Goal: Transaction & Acquisition: Book appointment/travel/reservation

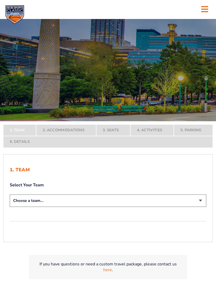
scroll to position [25, 0]
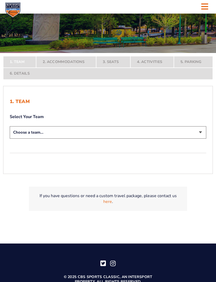
click at [43, 139] on select "Choose a team... [US_STATE] Wildcats [US_STATE] State Buckeyes [US_STATE] Tar H…" at bounding box center [108, 132] width 196 height 12
select select "12956"
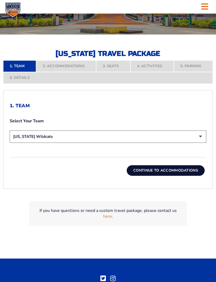
click at [138, 176] on button "Continue To Accommodations" at bounding box center [166, 170] width 78 height 11
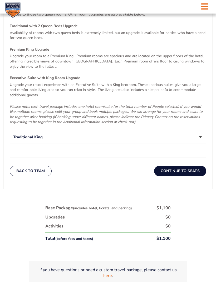
scroll to position [795, 0]
click at [172, 176] on button "Continue To Seats" at bounding box center [180, 171] width 52 height 11
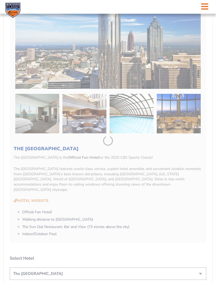
scroll to position [127, 0]
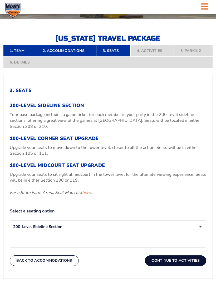
click at [163, 266] on button "Continue To Activities" at bounding box center [175, 260] width 61 height 11
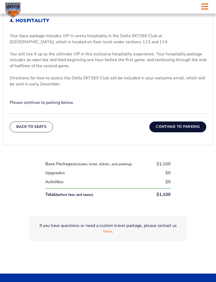
scroll to position [197, 0]
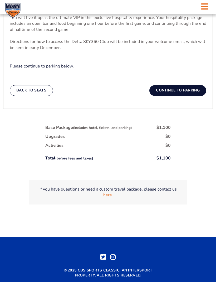
click at [164, 96] on button "Continue To Parking" at bounding box center [177, 90] width 57 height 11
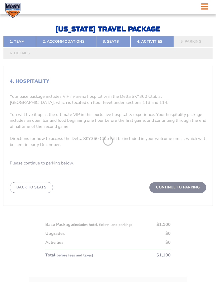
scroll to position [127, 0]
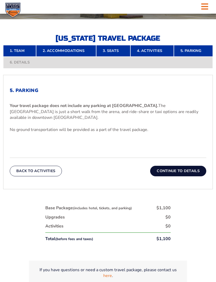
click at [168, 176] on button "Continue To Details" at bounding box center [178, 171] width 56 height 11
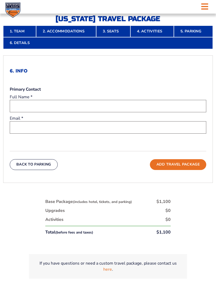
scroll to position [147, 0]
click at [60, 37] on link "2. Accommodations" at bounding box center [66, 32] width 60 height 12
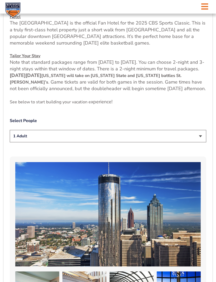
scroll to position [235, 0]
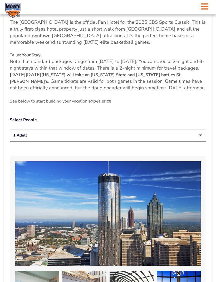
click at [197, 141] on select "1 Adult 2 Adults 3 Adults 4 Adults 2 Adults + 1 Child 2 Adults + 2 Children 2 A…" at bounding box center [108, 135] width 196 height 12
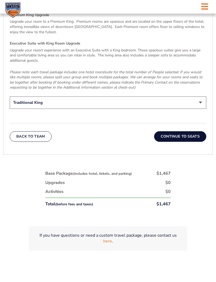
scroll to position [830, 0]
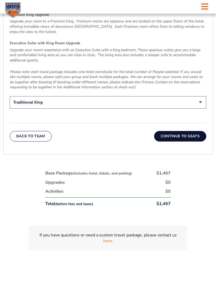
click at [171, 140] on button "Continue To Seats" at bounding box center [180, 136] width 52 height 11
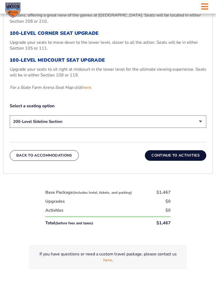
scroll to position [232, 0]
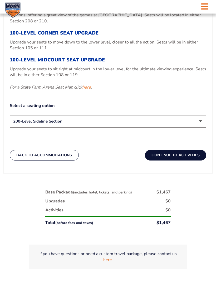
click at [162, 161] on button "Continue To Activities" at bounding box center [175, 155] width 61 height 11
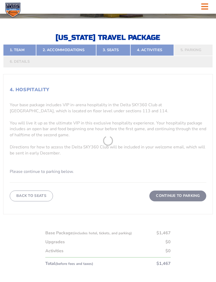
scroll to position [127, 0]
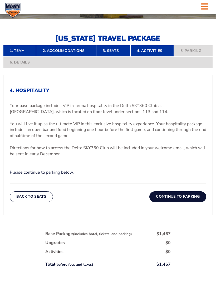
click at [56, 57] on link "2. Accommodations" at bounding box center [66, 51] width 60 height 12
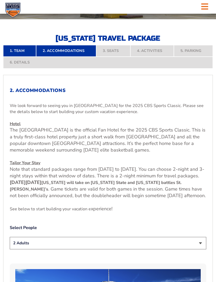
click at [196, 249] on select "1 Adult 2 Adults 3 Adults 4 Adults 2 Adults + 1 Child 2 Adults + 2 Children 2 A…" at bounding box center [108, 243] width 196 height 12
select select "1 Adult"
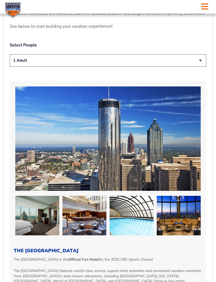
scroll to position [313, 0]
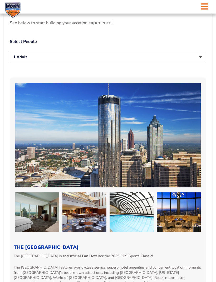
click at [46, 63] on select "1 Adult 2 Adults 3 Adults 4 Adults 2 Adults + 1 Child 2 Adults + 2 Children 2 A…" at bounding box center [108, 57] width 196 height 12
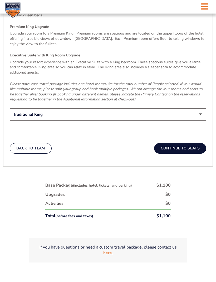
scroll to position [818, 0]
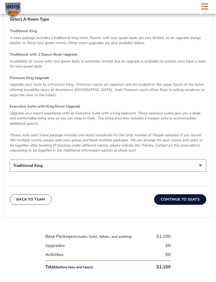
click at [170, 202] on button "Continue To Seats" at bounding box center [180, 199] width 52 height 11
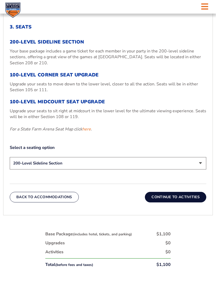
scroll to position [191, 0]
click at [182, 169] on select "200-Level Sideline Section 100-Level Corner Seat Upgrade (+$120 per person) 100…" at bounding box center [108, 163] width 196 height 12
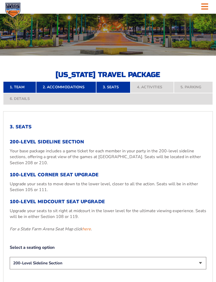
scroll to position [91, 0]
click at [59, 93] on link "2. Accommodations" at bounding box center [66, 87] width 60 height 12
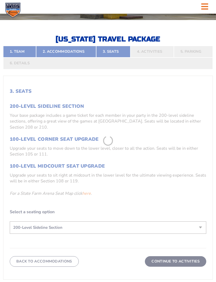
scroll to position [127, 0]
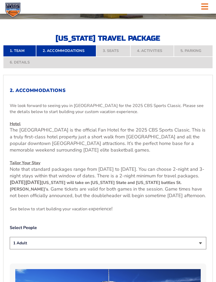
click at [195, 249] on select "1 Adult 2 Adults 3 Adults 4 Adults 2 Adults + 1 Child 2 Adults + 2 Children 2 A…" at bounding box center [108, 243] width 196 height 12
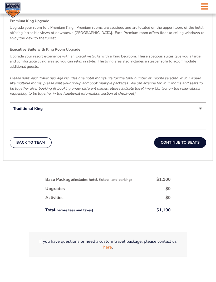
scroll to position [824, 0]
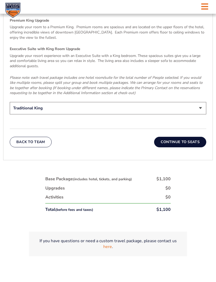
click at [166, 145] on button "Continue To Seats" at bounding box center [180, 142] width 52 height 11
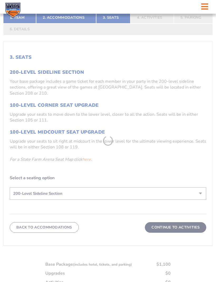
scroll to position [127, 0]
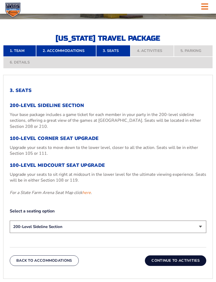
click at [199, 233] on select "200-Level Sideline Section 100-Level Corner Seat Upgrade (+$120 per person) 100…" at bounding box center [108, 226] width 196 height 12
select select "100-Level Midcourt Seat Upgrade"
click at [163, 266] on button "Continue To Activities" at bounding box center [175, 260] width 61 height 11
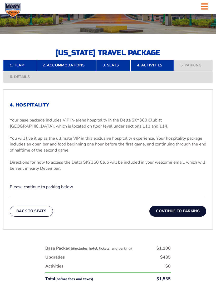
scroll to position [116, 0]
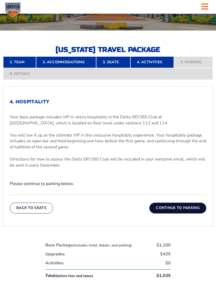
click at [37, 213] on button "Back To Seats" at bounding box center [31, 207] width 43 height 11
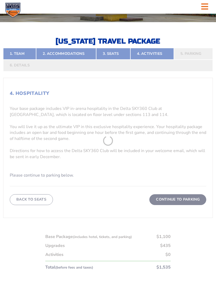
scroll to position [127, 0]
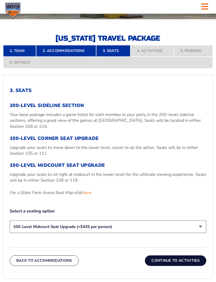
click at [88, 195] on link "here" at bounding box center [86, 192] width 9 height 6
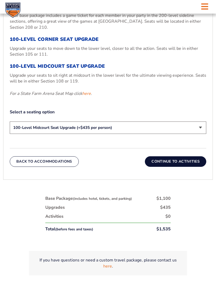
scroll to position [226, 0]
click at [159, 167] on button "Continue To Activities" at bounding box center [175, 161] width 61 height 11
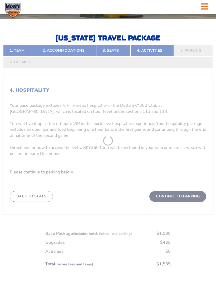
scroll to position [127, 0]
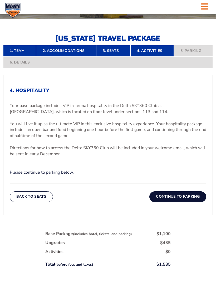
click at [115, 57] on link "3. Seats" at bounding box center [113, 51] width 34 height 12
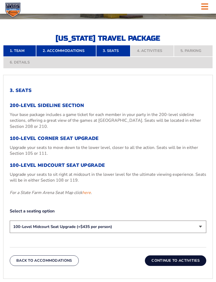
click at [159, 266] on button "Continue To Activities" at bounding box center [175, 260] width 61 height 11
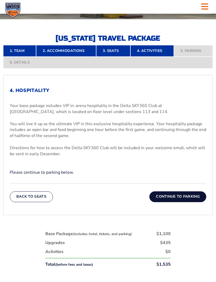
click at [112, 57] on link "3. Seats" at bounding box center [113, 51] width 34 height 12
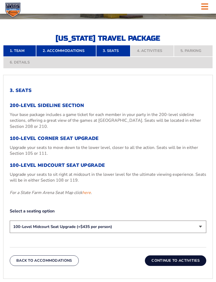
click at [75, 168] on h3 "100-Level Midcourt Seat Upgrade" at bounding box center [108, 165] width 196 height 6
click at [63, 168] on h3 "100-Level Midcourt Seat Upgrade" at bounding box center [108, 165] width 196 height 6
click at [192, 232] on select "200-Level Sideline Section 100-Level Corner Seat Upgrade (+$120 per person) 100…" at bounding box center [108, 226] width 196 height 12
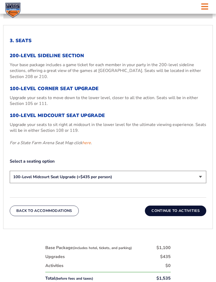
scroll to position [178, 0]
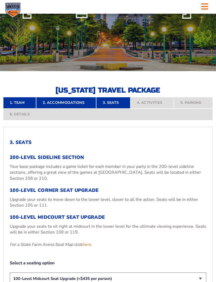
click at [51, 108] on link "2. Accommodations" at bounding box center [66, 103] width 60 height 12
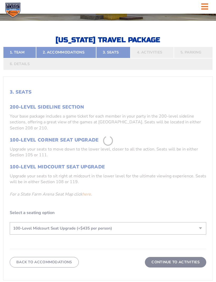
scroll to position [127, 0]
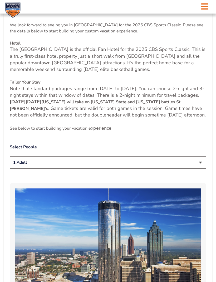
click at [194, 169] on select "1 Adult 2 Adults 3 Adults 4 Adults 2 Adults + 1 Child 2 Adults + 2 Children 2 A…" at bounding box center [108, 162] width 196 height 12
select select "2 Adults"
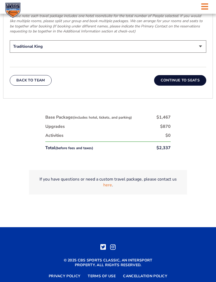
scroll to position [887, 0]
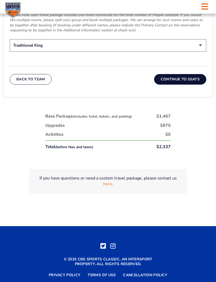
click at [171, 83] on button "Continue To Seats" at bounding box center [180, 79] width 52 height 11
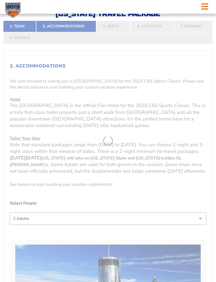
scroll to position [127, 0]
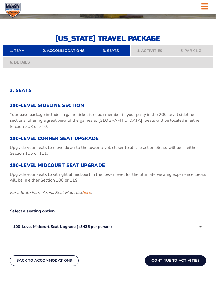
click at [197, 233] on select "200-Level Sideline Section 100-Level Corner Seat Upgrade (+$120 per person) 100…" at bounding box center [108, 226] width 196 height 12
select select "200-Level Sideline Section"
click at [168, 266] on button "Continue To Activities" at bounding box center [175, 260] width 61 height 11
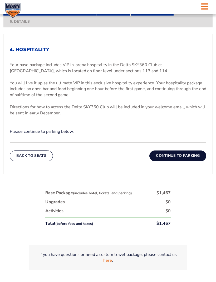
click at [166, 161] on button "Continue To Parking" at bounding box center [177, 155] width 57 height 11
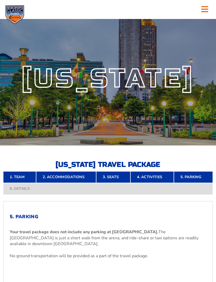
scroll to position [0, 0]
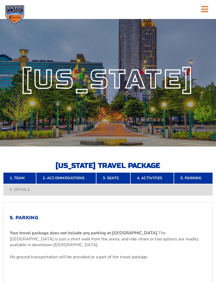
click at [20, 184] on link "1. Team" at bounding box center [19, 178] width 33 height 12
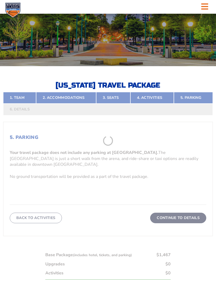
scroll to position [127, 0]
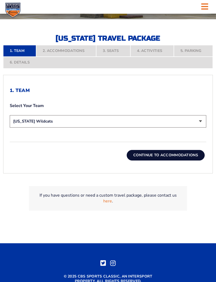
click at [147, 160] on button "Continue To Accommodations" at bounding box center [166, 155] width 78 height 11
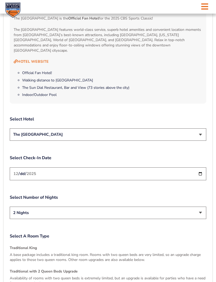
scroll to position [550, 0]
click at [154, 141] on select "The [GEOGRAPHIC_DATA]" at bounding box center [108, 134] width 196 height 12
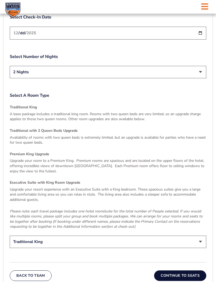
scroll to position [691, 0]
click at [44, 246] on select "Traditional King Traditional with 2 Queen Beds Upgrade (+$45 per night) Premium…" at bounding box center [108, 241] width 196 height 12
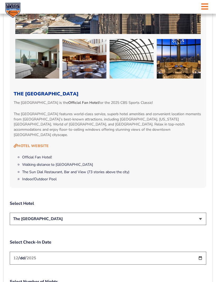
scroll to position [454, 0]
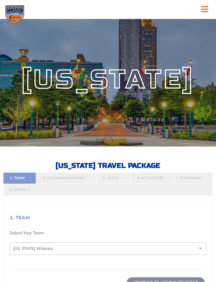
select select "12956"
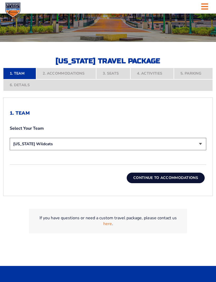
scroll to position [99, 0]
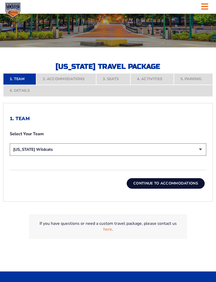
click at [61, 86] on nav "1. Team 2. Accommodations 3. Seats 4. Activities 5. Parking 6. Details" at bounding box center [107, 84] width 209 height 23
click at [141, 188] on button "Continue To Accommodations" at bounding box center [166, 183] width 78 height 11
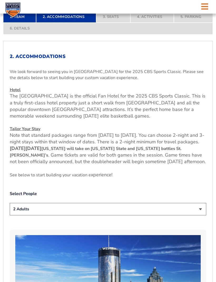
scroll to position [169, 0]
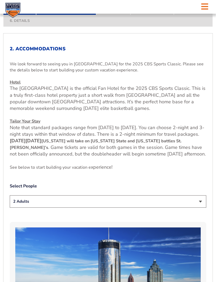
click at [195, 207] on select "1 Adult 2 Adults 3 Adults 4 Adults 2 Adults + 1 Child 2 Adults + 2 Children 2 A…" at bounding box center [108, 201] width 196 height 12
select select "1 Adult"
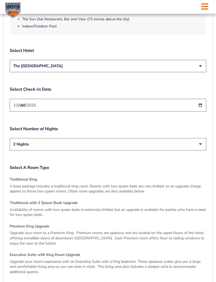
scroll to position [618, 0]
click at [26, 150] on select "2 Nights 3 Nights" at bounding box center [108, 144] width 196 height 12
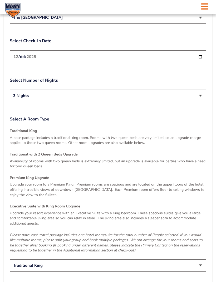
scroll to position [667, 0]
click at [53, 102] on select "2 Nights 3 Nights" at bounding box center [108, 96] width 196 height 12
select select "2 Nights"
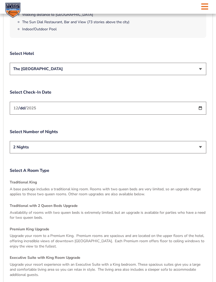
scroll to position [615, 0]
click at [33, 154] on select "2 Nights 3 Nights" at bounding box center [108, 147] width 196 height 12
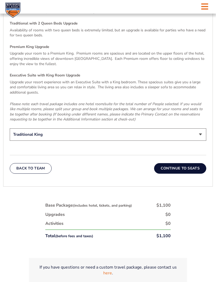
scroll to position [798, 0]
click at [39, 138] on select "Traditional King Traditional with 2 Queen Beds Upgrade (+$45 per night) Premium…" at bounding box center [108, 134] width 196 height 12
click at [40, 139] on select "Traditional King Traditional with 2 Queen Beds Upgrade (+$45 per night) Premium…" at bounding box center [108, 134] width 196 height 12
click at [59, 138] on select "Traditional King Traditional with 2 Queen Beds Upgrade (+$45 per night) Premium…" at bounding box center [108, 134] width 196 height 12
click at [56, 136] on select "Traditional King Traditional with 2 Queen Beds Upgrade (+$45 per night) Premium…" at bounding box center [108, 134] width 196 height 12
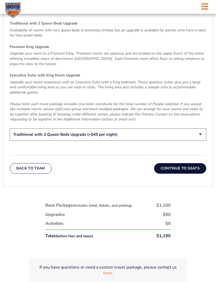
click at [61, 140] on select "Traditional King Traditional with 2 Queen Beds Upgrade (+$45 per night) Premium…" at bounding box center [108, 134] width 196 height 12
select select "Traditional King"
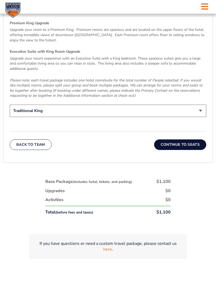
scroll to position [822, 0]
click at [167, 149] on button "Continue To Seats" at bounding box center [180, 144] width 52 height 11
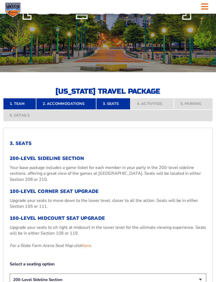
scroll to position [74, 0]
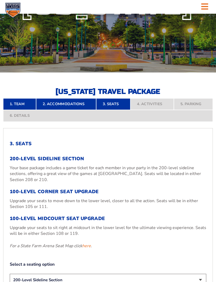
click at [53, 110] on link "2. Accommodations" at bounding box center [66, 104] width 60 height 12
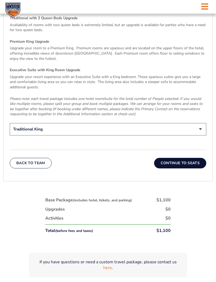
scroll to position [811, 0]
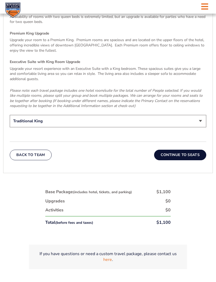
click at [171, 158] on button "Continue To Seats" at bounding box center [180, 155] width 52 height 11
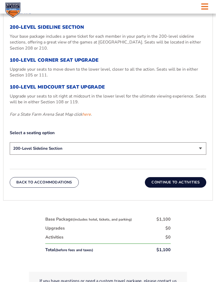
scroll to position [205, 0]
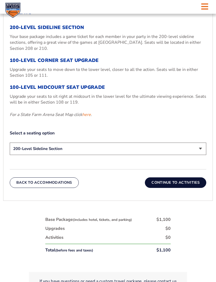
click at [41, 77] on p "Upgrade your seats to move down to the lower level, closer to all the action. S…" at bounding box center [108, 73] width 196 height 12
click at [55, 155] on select "200-Level Sideline Section 100-Level Corner Seat Upgrade (+$120 per person) 100…" at bounding box center [108, 148] width 196 height 12
select select "100-Level Corner Seat Upgrade"
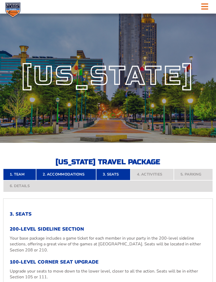
scroll to position [0, 0]
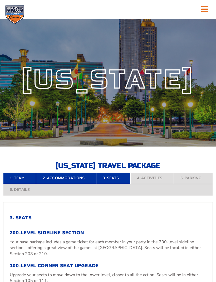
click at [63, 184] on link "2. Accommodations" at bounding box center [66, 178] width 60 height 12
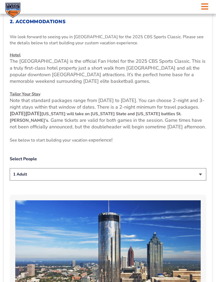
scroll to position [196, 0]
click at [21, 181] on select "1 Adult 2 Adults 3 Adults 4 Adults 2 Adults + 1 Child 2 Adults + 2 Children 2 A…" at bounding box center [108, 174] width 196 height 12
select select "2 Adults"
click at [27, 181] on select "1 Adult 2 Adults 3 Adults 4 Adults 2 Adults + 1 Child 2 Adults + 2 Children 2 A…" at bounding box center [108, 174] width 196 height 12
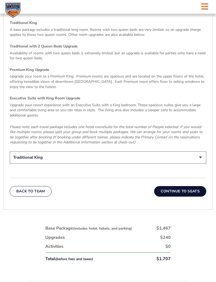
scroll to position [774, 0]
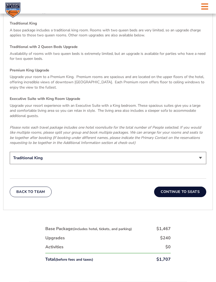
click at [171, 197] on button "Continue To Seats" at bounding box center [180, 192] width 52 height 11
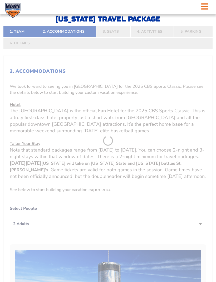
scroll to position [127, 0]
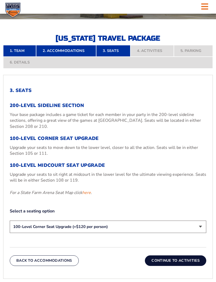
click at [28, 232] on select "200-Level Sideline Section 100-Level Corner Seat Upgrade (+$120 per person) 100…" at bounding box center [108, 226] width 196 height 12
select select "200-Level Sideline Section"
click at [164, 266] on button "Continue To Activities" at bounding box center [175, 260] width 61 height 11
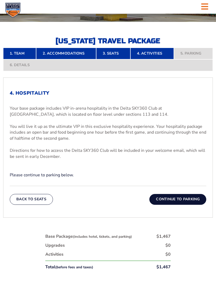
scroll to position [124, 0]
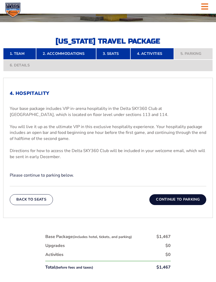
click at [21, 59] on link "1. Team" at bounding box center [19, 54] width 33 height 12
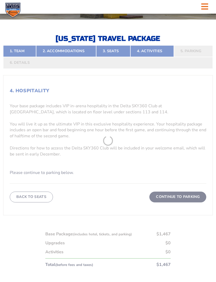
scroll to position [127, 0]
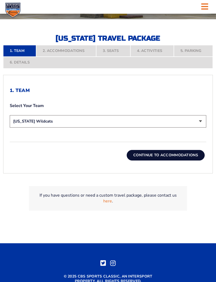
click at [139, 160] on button "Continue To Accommodations" at bounding box center [166, 155] width 78 height 11
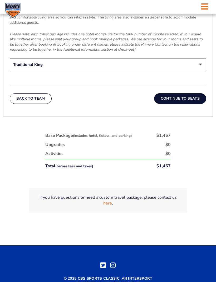
scroll to position [867, 0]
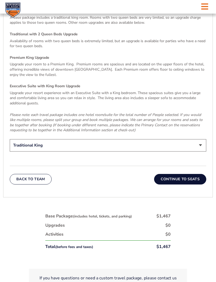
click at [36, 147] on select "Traditional King Traditional with 2 Queen Beds Upgrade (+$45 per night) Premium…" at bounding box center [108, 145] width 196 height 12
select select "Traditional with 2 Queen Beds Upgrade"
click at [167, 183] on button "Continue To Seats" at bounding box center [180, 179] width 52 height 11
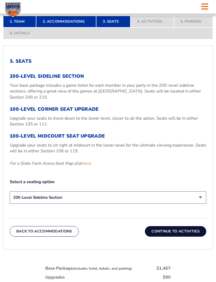
scroll to position [157, 0]
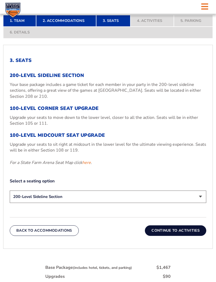
click at [55, 111] on h3 "100-Level Corner Seat Upgrade" at bounding box center [108, 109] width 196 height 6
click at [38, 203] on select "200-Level Sideline Section 100-Level Corner Seat Upgrade (+$120 per person) 100…" at bounding box center [108, 196] width 196 height 12
select select "100-Level Corner Seat Upgrade"
click at [162, 236] on button "Continue To Activities" at bounding box center [175, 230] width 61 height 11
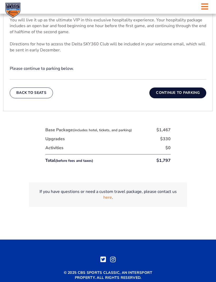
scroll to position [248, 0]
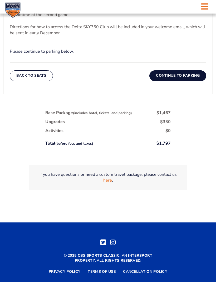
click at [109, 183] on link "here" at bounding box center [107, 180] width 9 height 6
click at [176, 81] on button "Continue To Parking" at bounding box center [177, 76] width 57 height 11
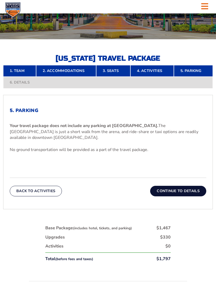
scroll to position [107, 0]
